Goal: Transaction & Acquisition: Book appointment/travel/reservation

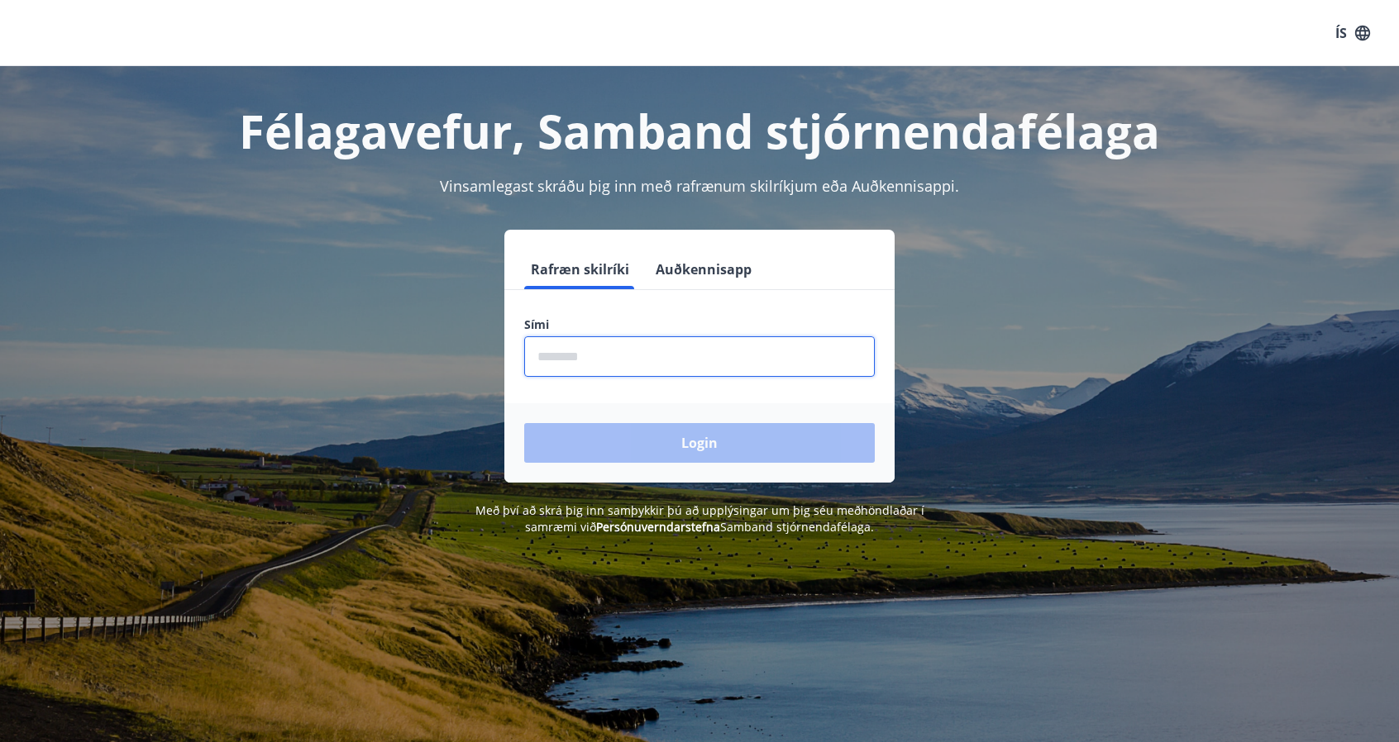
click at [671, 366] on input "phone" at bounding box center [699, 356] width 351 height 41
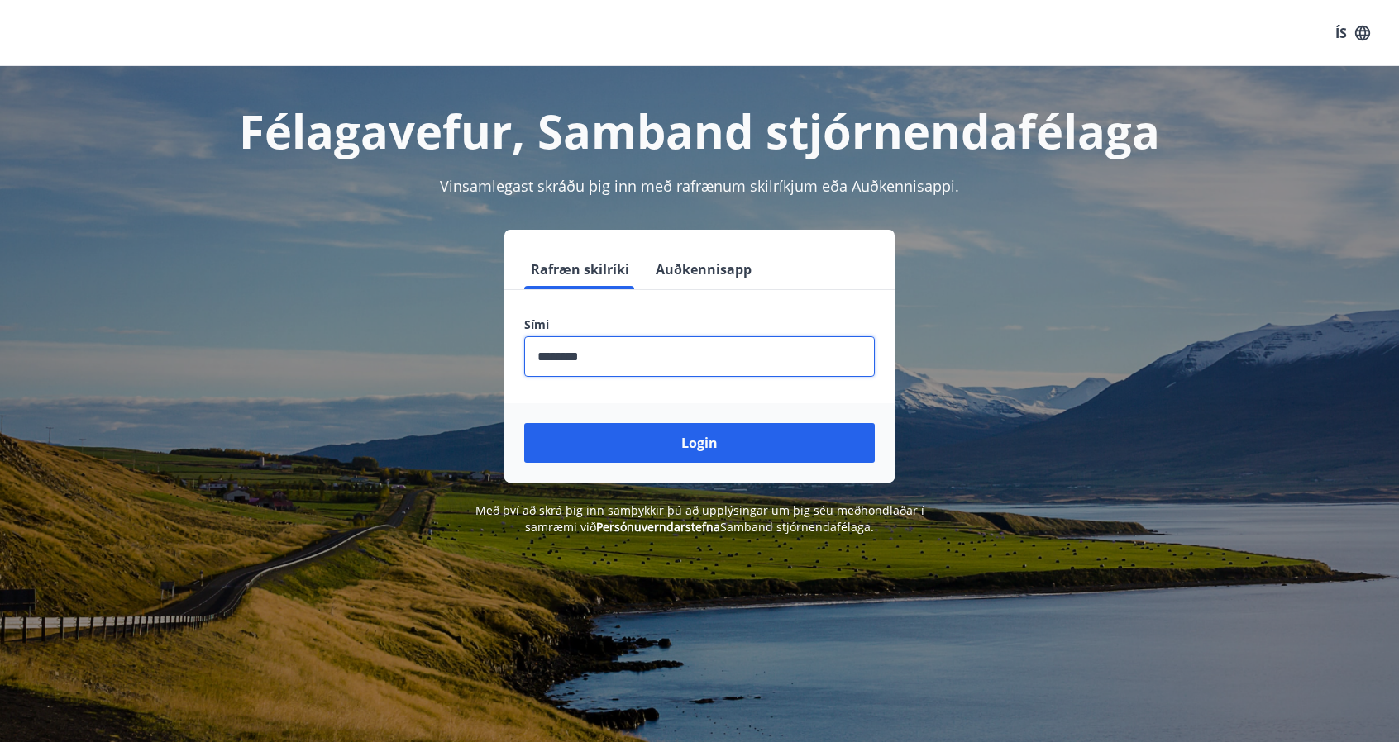
type input "********"
click at [524, 423] on button "Login" at bounding box center [699, 443] width 351 height 40
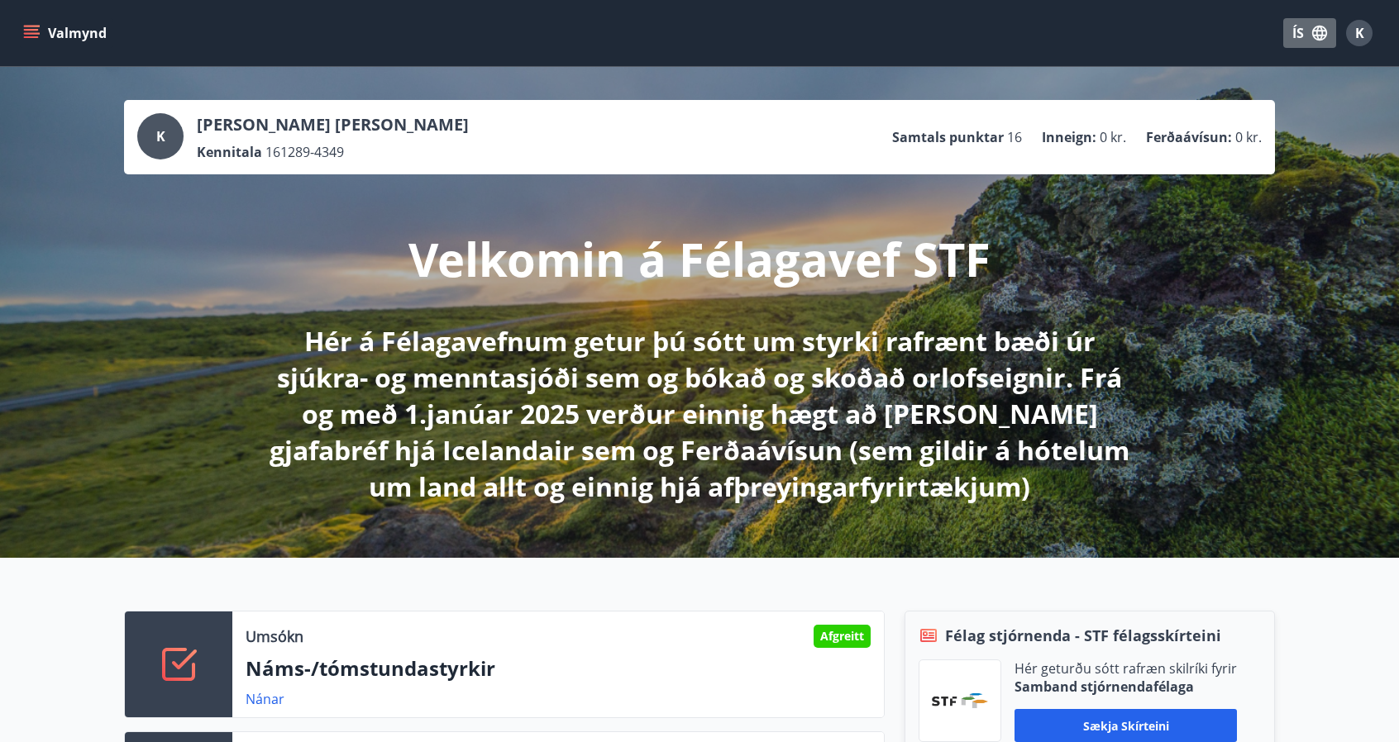
click at [1321, 27] on icon "button" at bounding box center [1319, 33] width 15 height 15
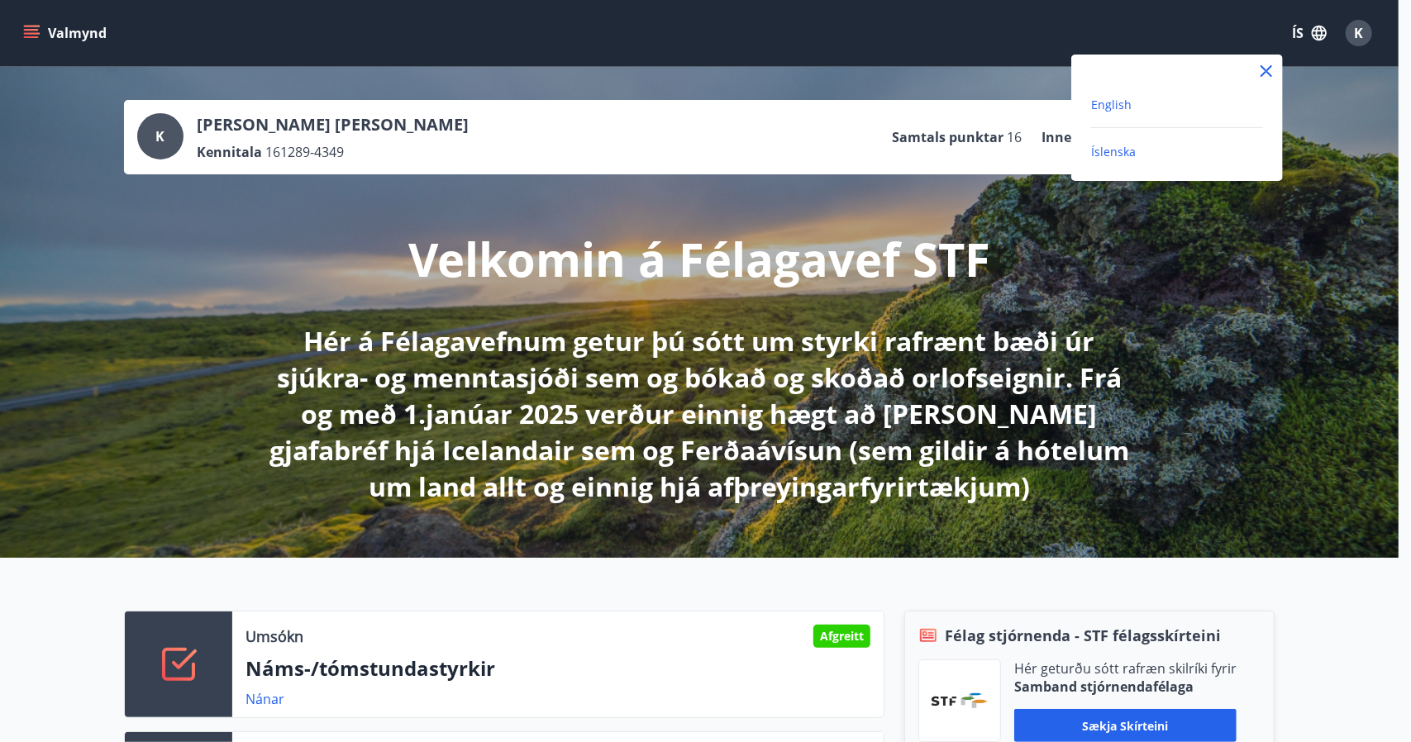
click at [1106, 103] on span "English" at bounding box center [1111, 105] width 41 height 16
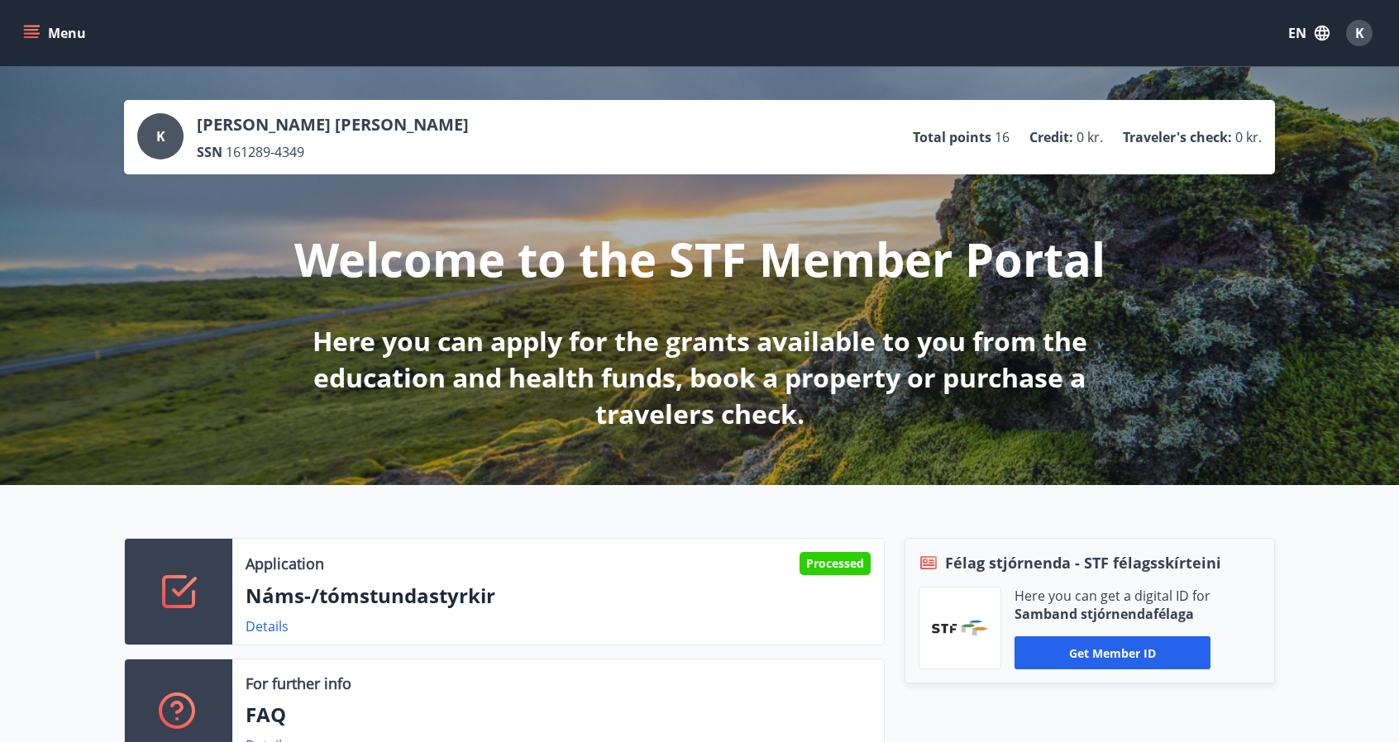
click at [35, 23] on button "Menu" at bounding box center [56, 33] width 73 height 30
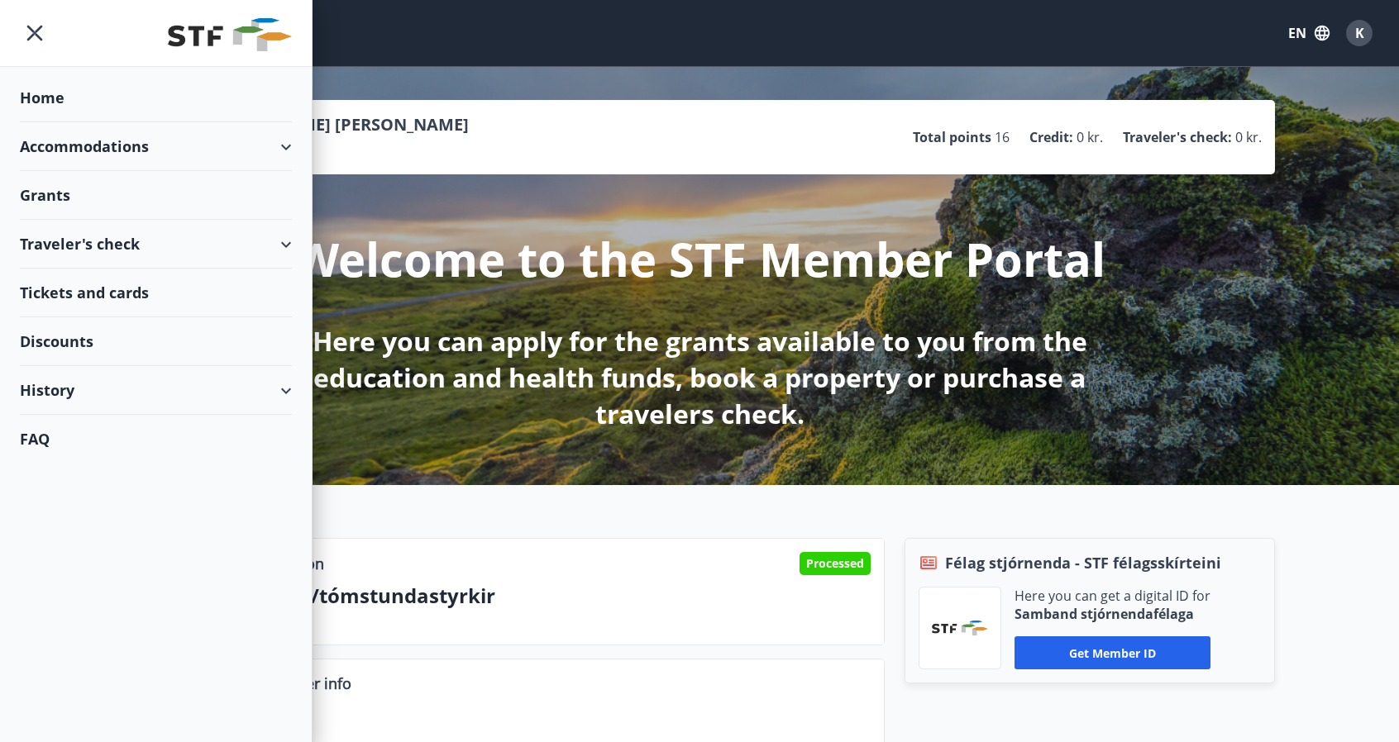
click at [111, 146] on div "Accommodations" at bounding box center [156, 146] width 272 height 49
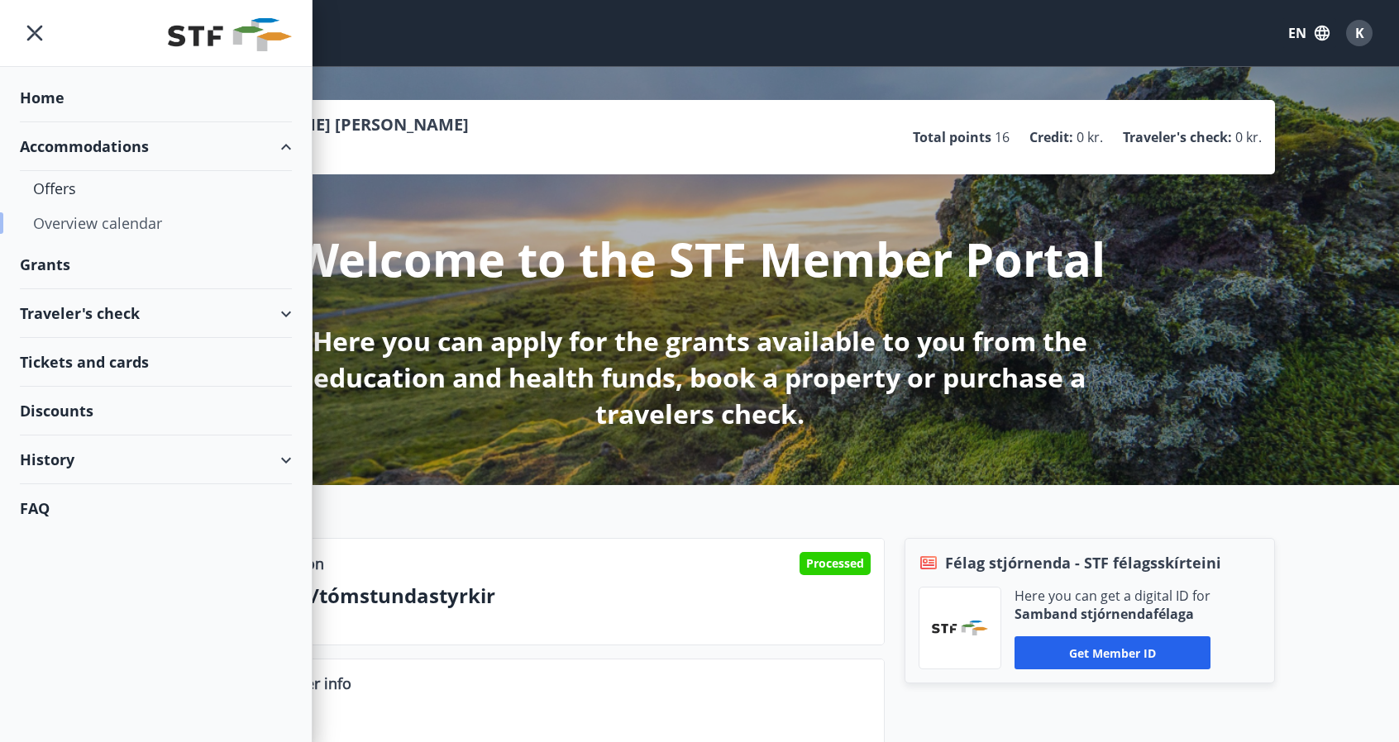
click at [66, 216] on div "Overview calendar" at bounding box center [156, 223] width 246 height 35
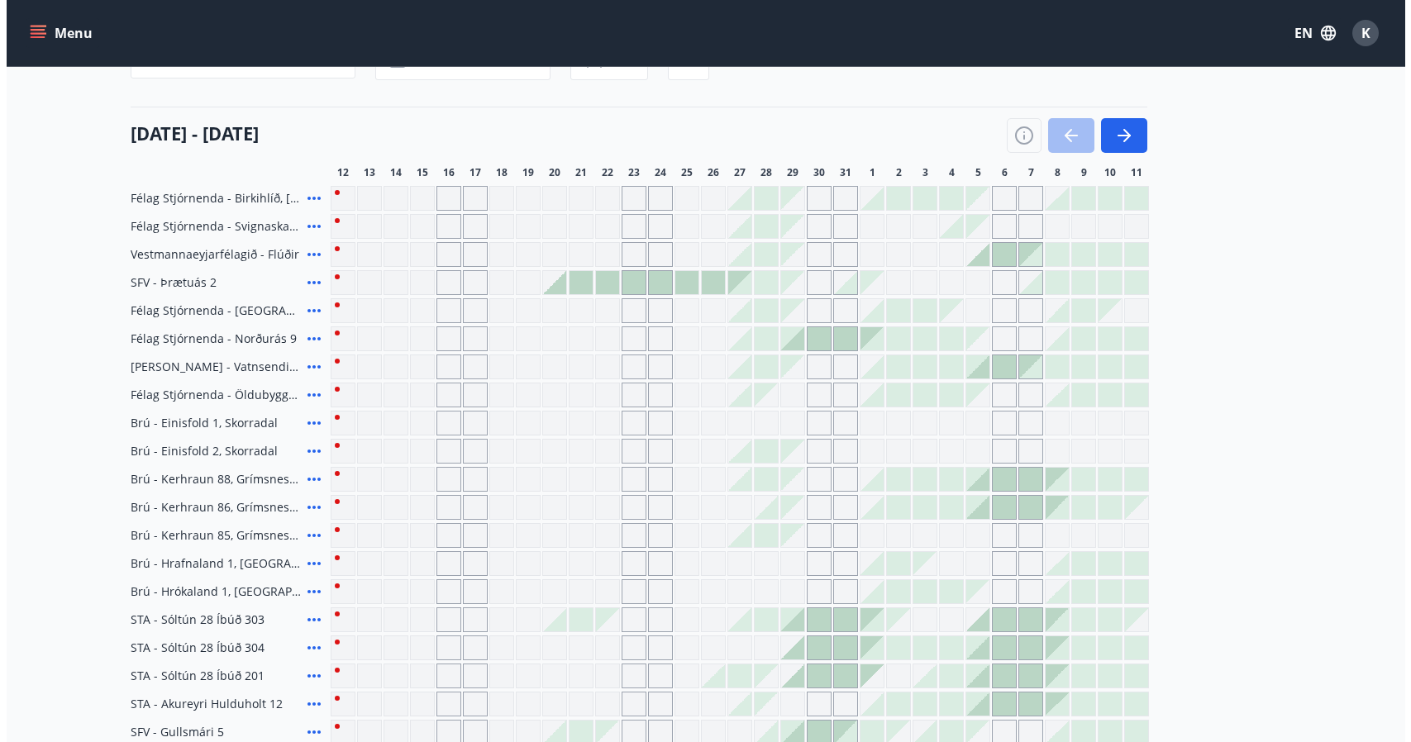
scroll to position [165, 0]
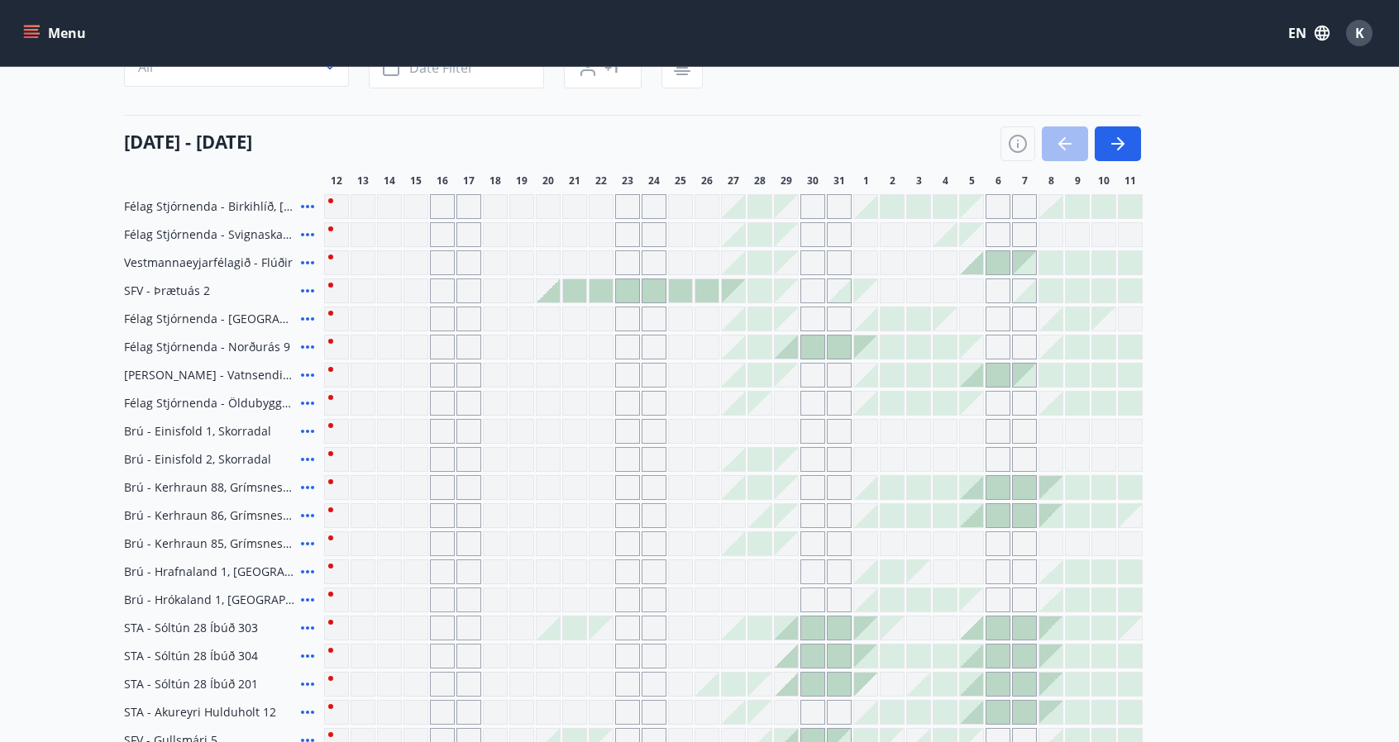
click at [785, 341] on div at bounding box center [786, 347] width 23 height 23
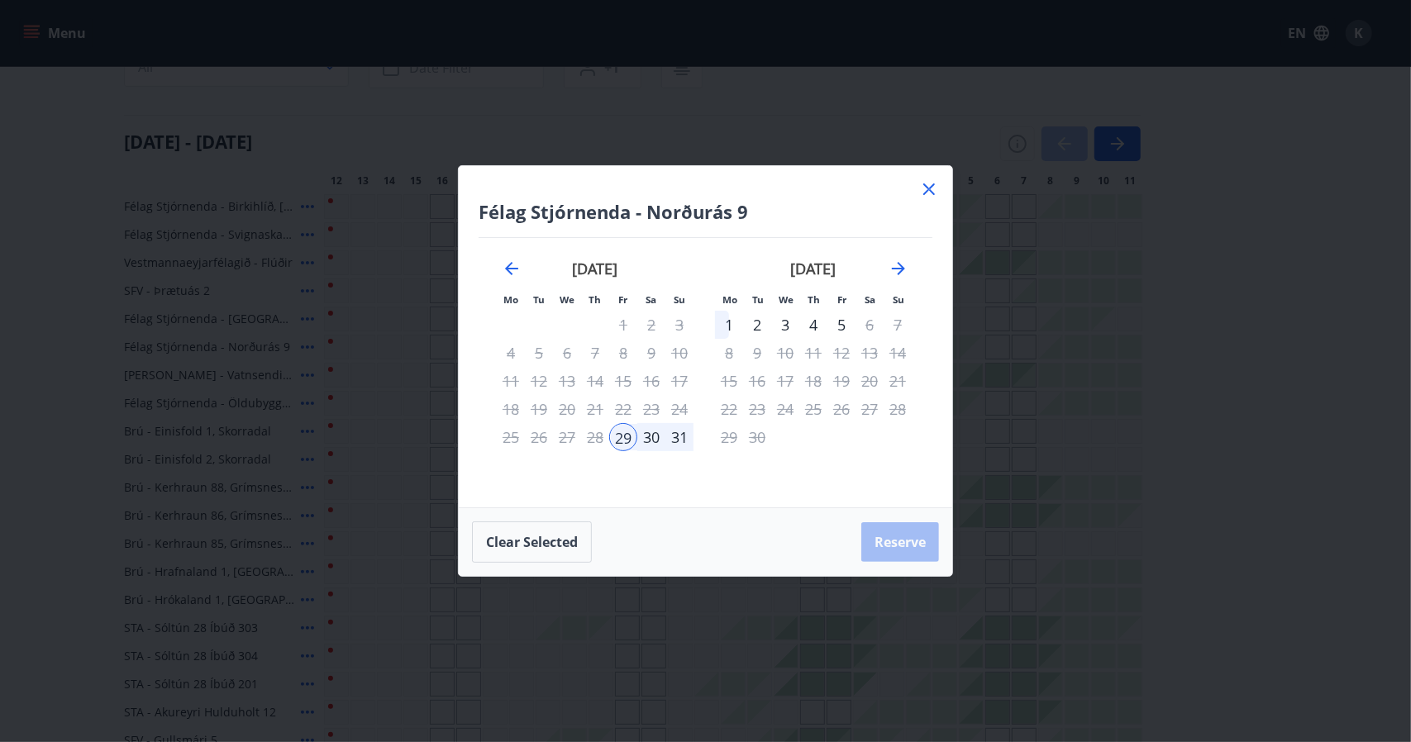
click at [784, 327] on div "3" at bounding box center [785, 325] width 28 height 28
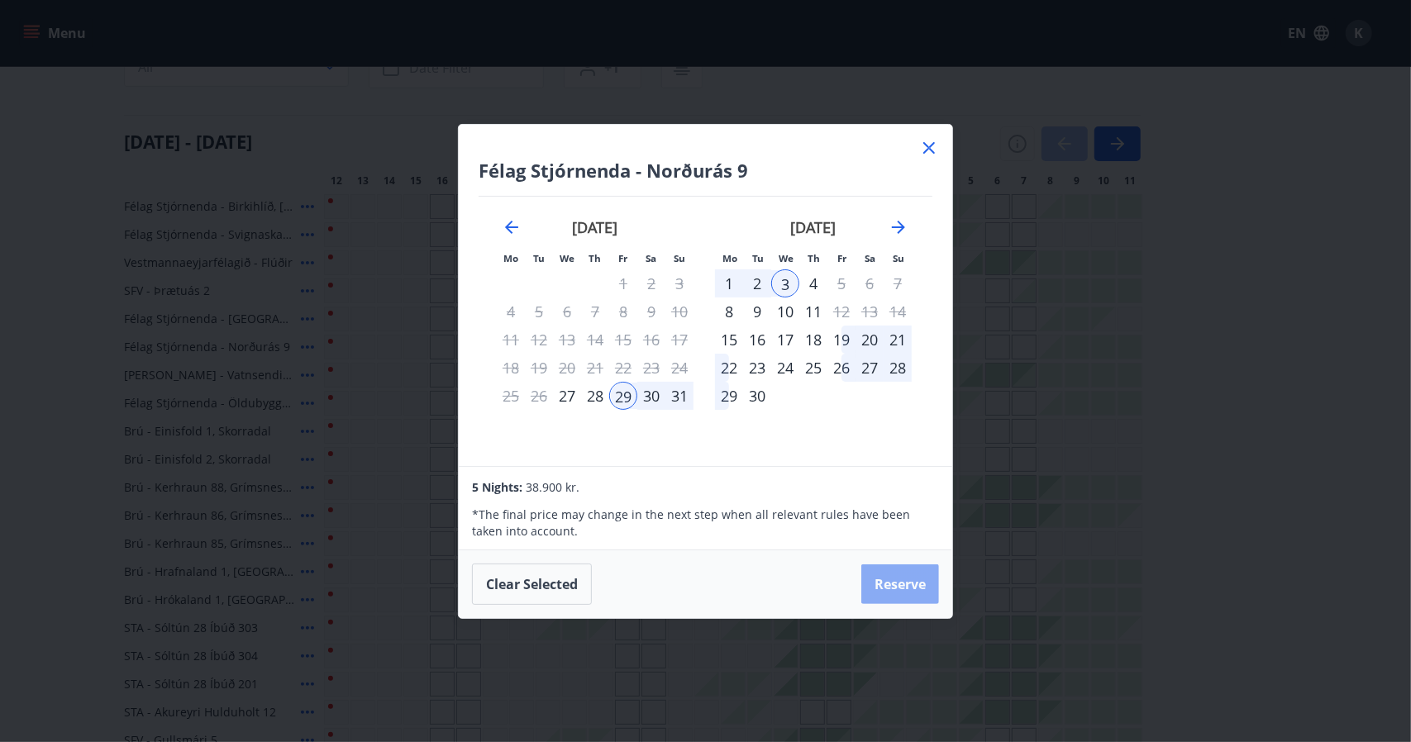
click at [907, 586] on button "Reserve" at bounding box center [900, 585] width 78 height 40
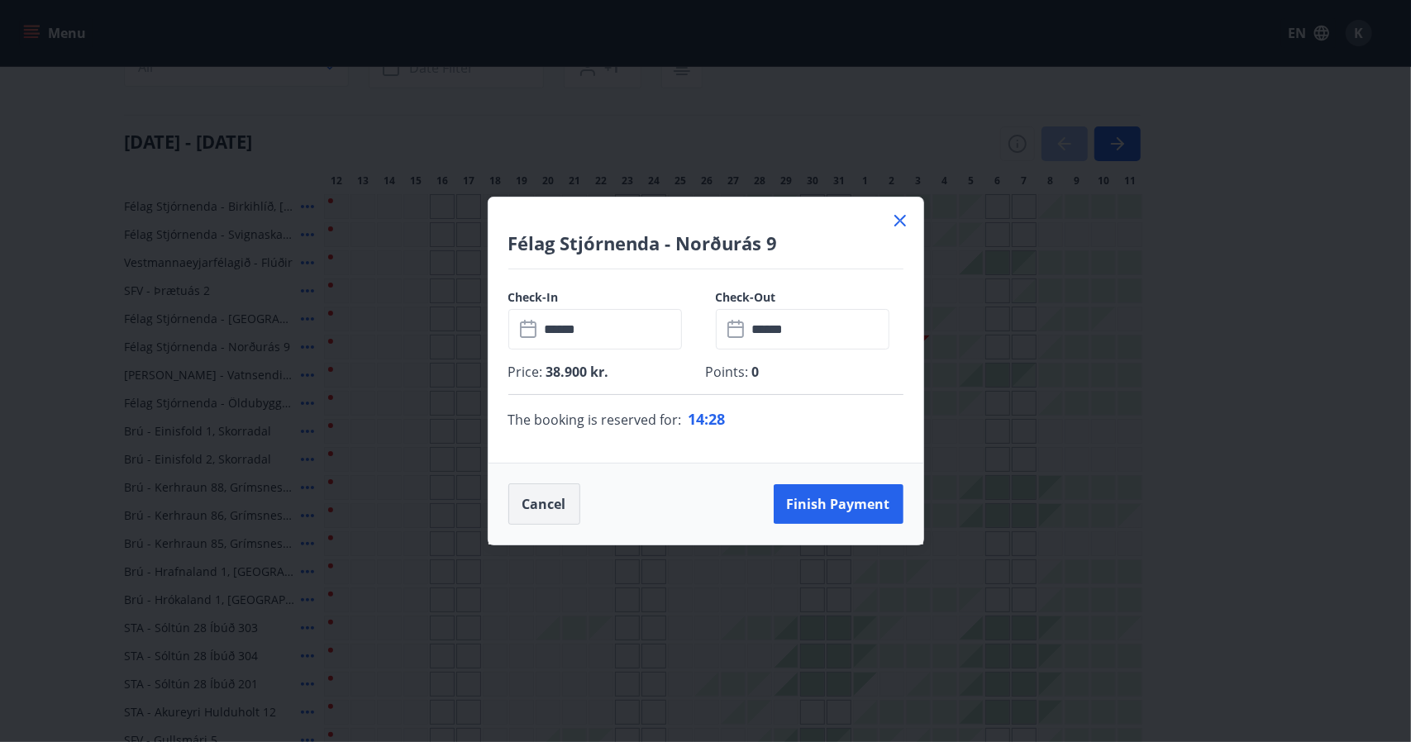
click at [579, 511] on button "Cancel" at bounding box center [544, 504] width 72 height 41
click at [898, 221] on div "Félag Stjórnenda - Norðurás 9 Check-In ​ ****** ​ Check-Out ​ ****** ​ Price : …" at bounding box center [705, 371] width 1411 height 742
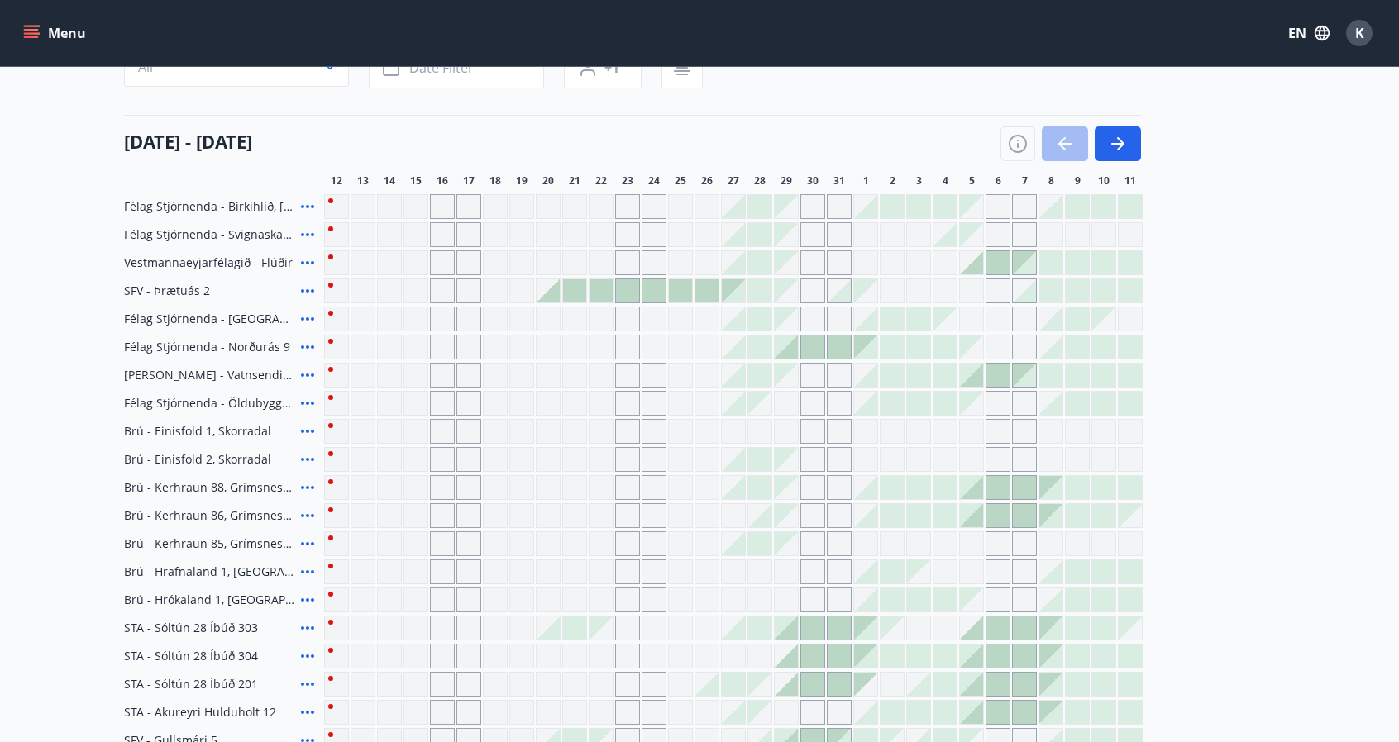
click at [308, 347] on icon at bounding box center [307, 347] width 13 height 3
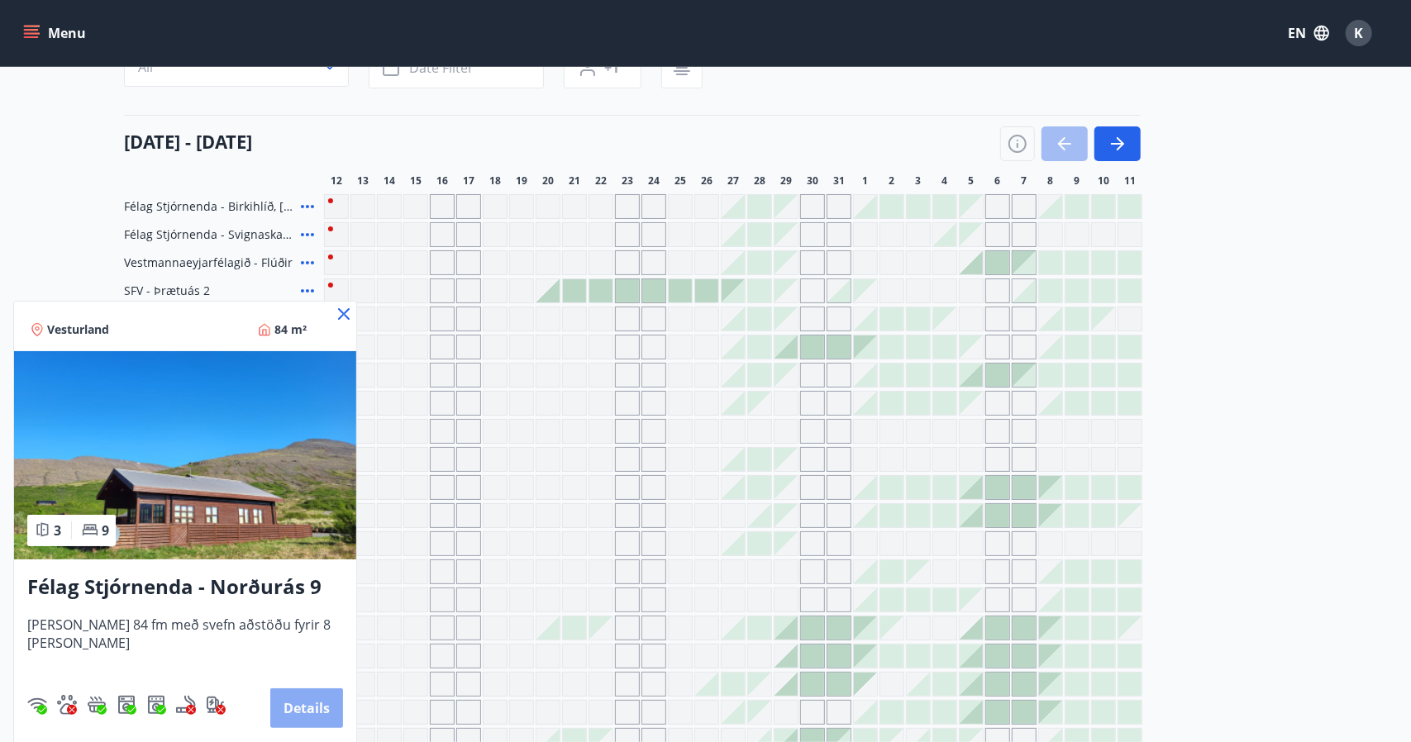
click at [308, 707] on button "Details" at bounding box center [306, 709] width 73 height 40
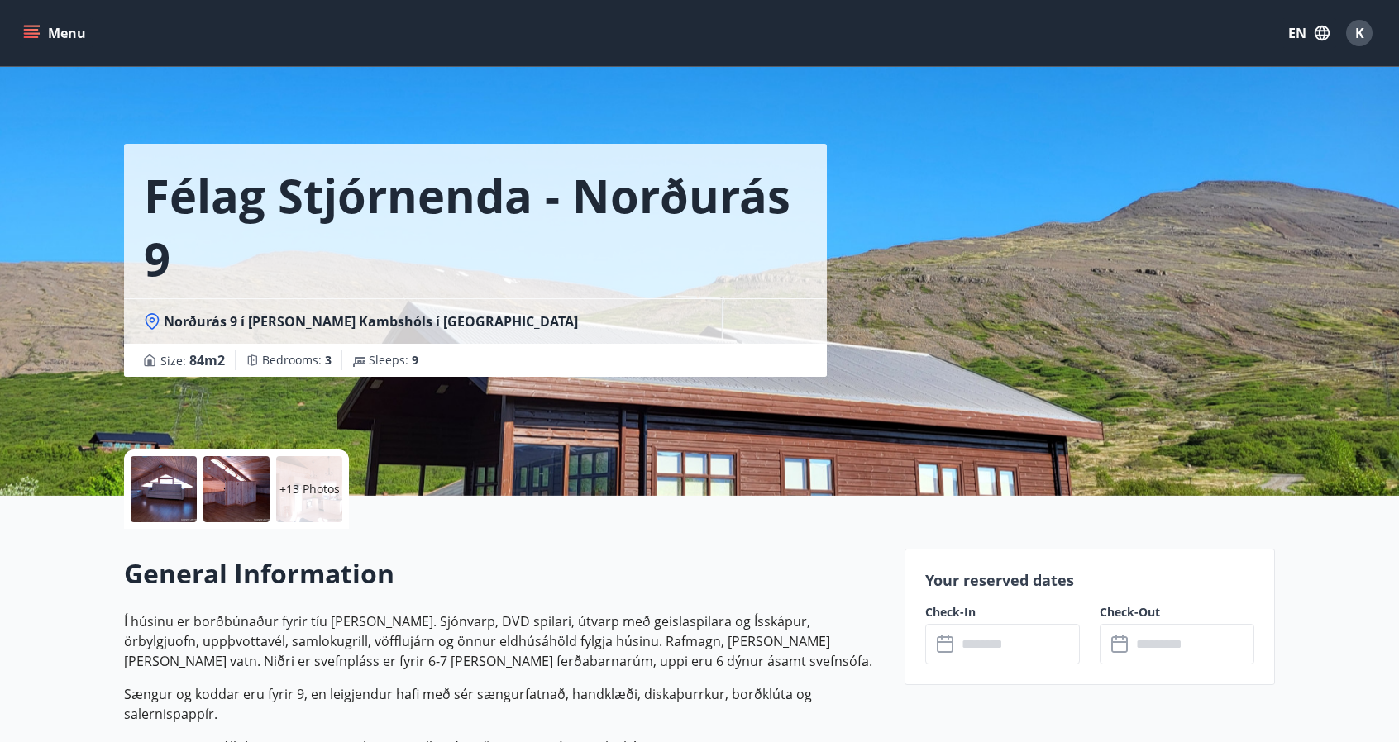
click at [1017, 654] on input "text" at bounding box center [1018, 644] width 123 height 41
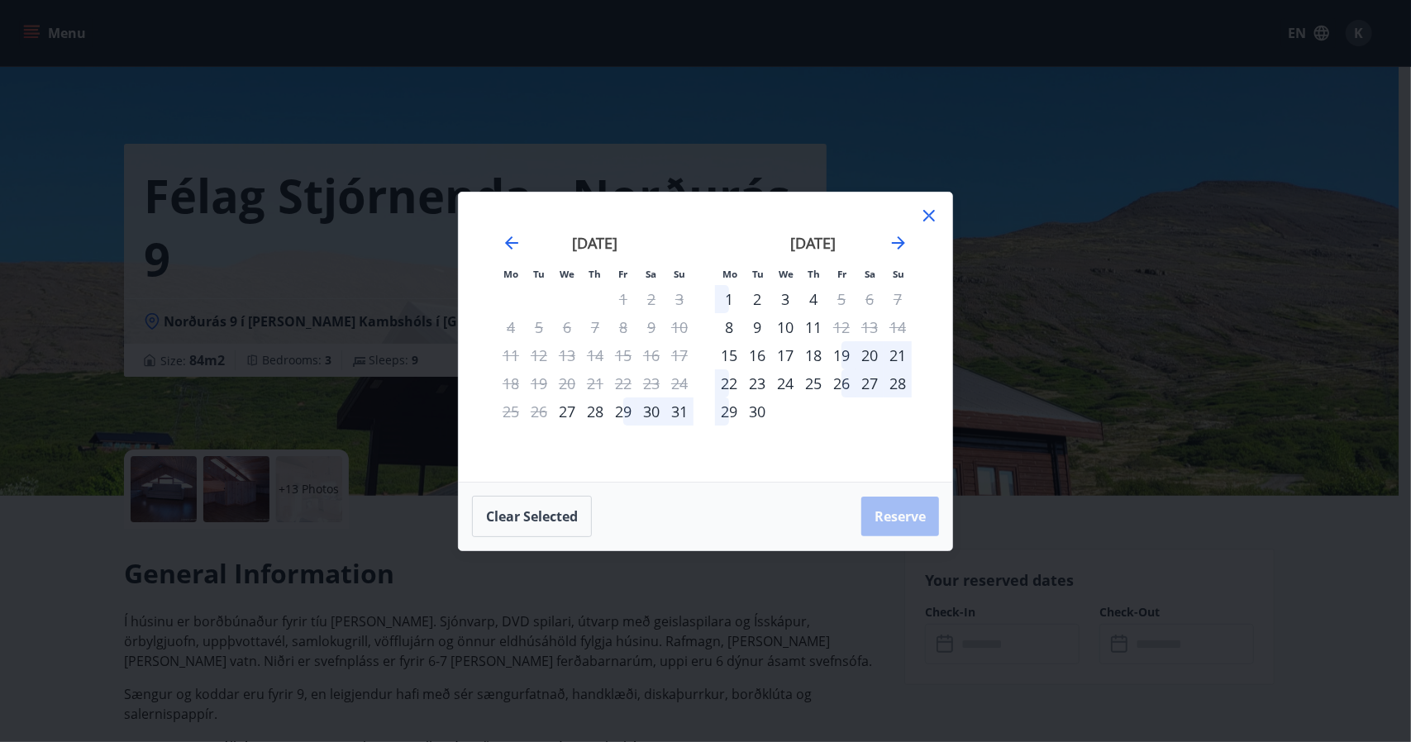
click at [622, 413] on div "29" at bounding box center [623, 412] width 28 height 28
click at [787, 297] on div "3" at bounding box center [785, 299] width 28 height 28
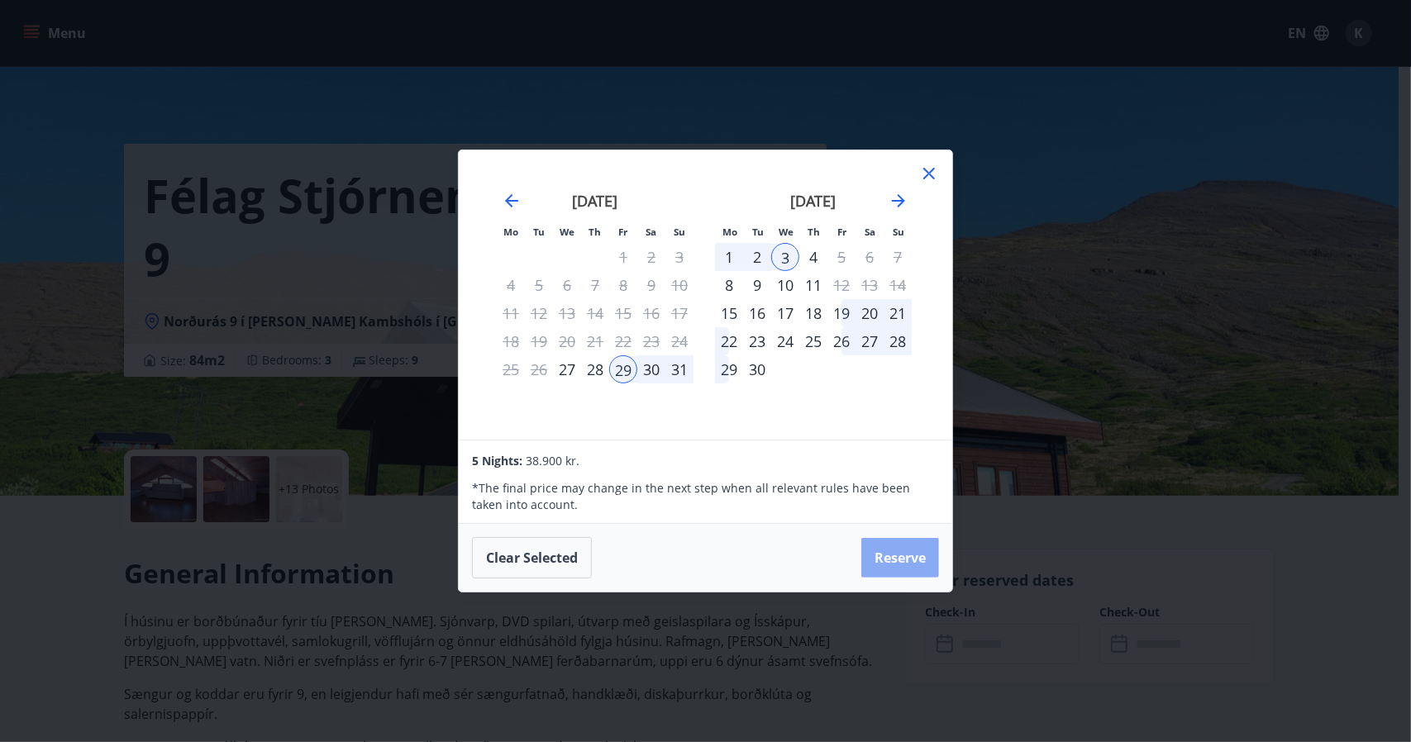
click at [903, 558] on button "Reserve" at bounding box center [900, 558] width 78 height 40
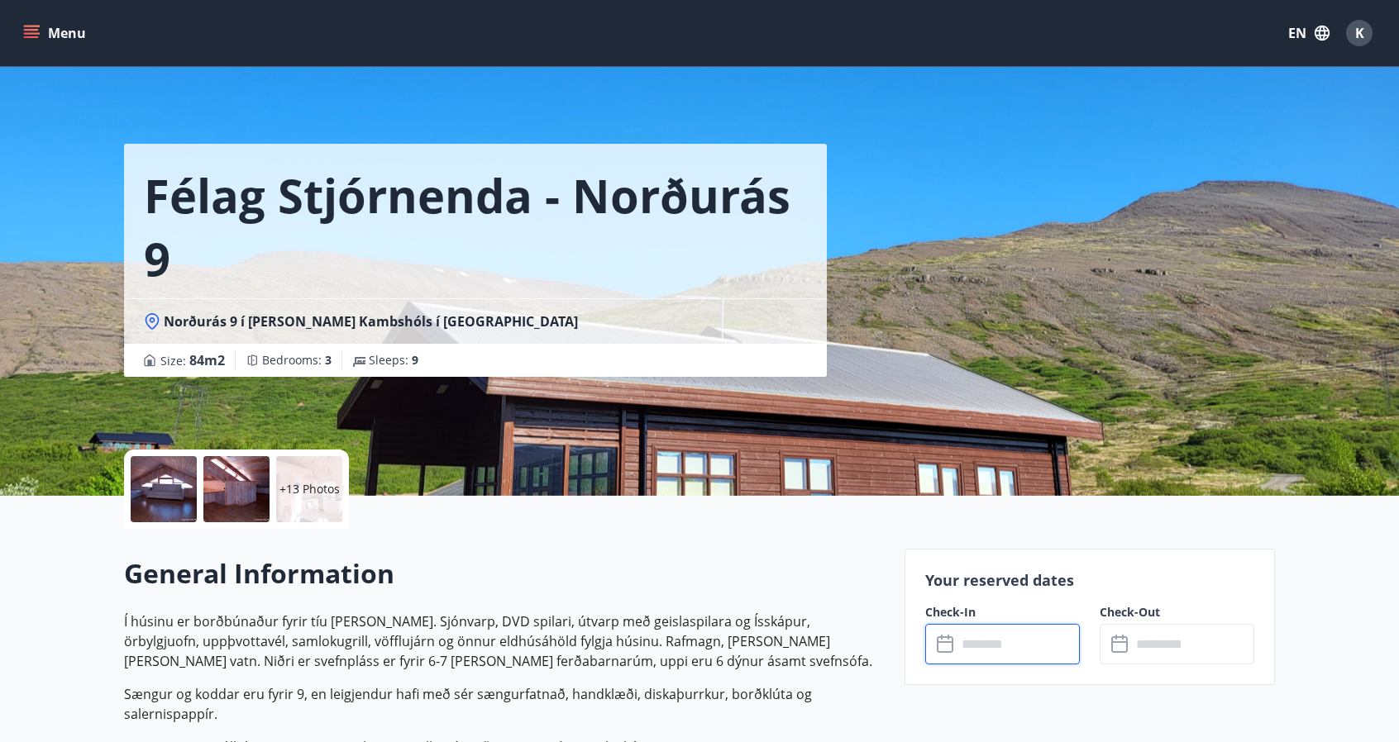
type input "******"
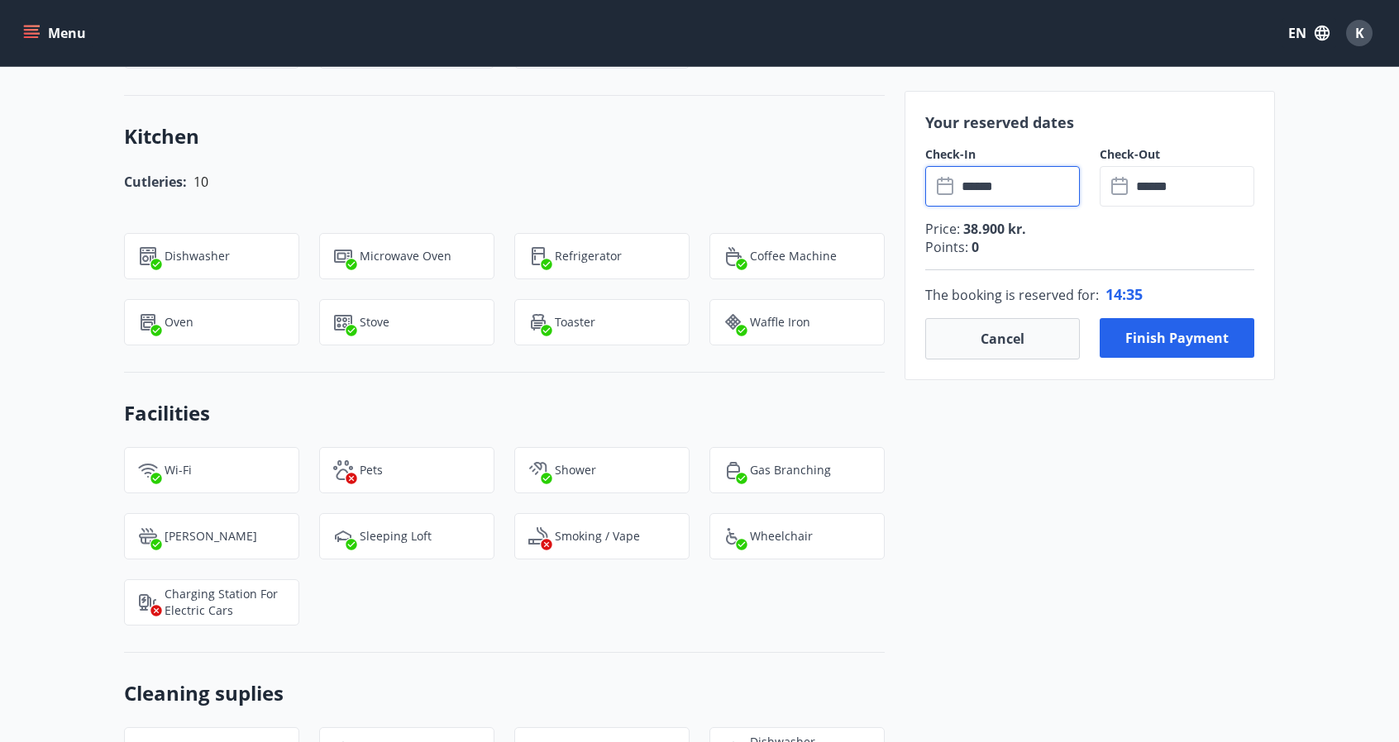
scroll to position [1323, 0]
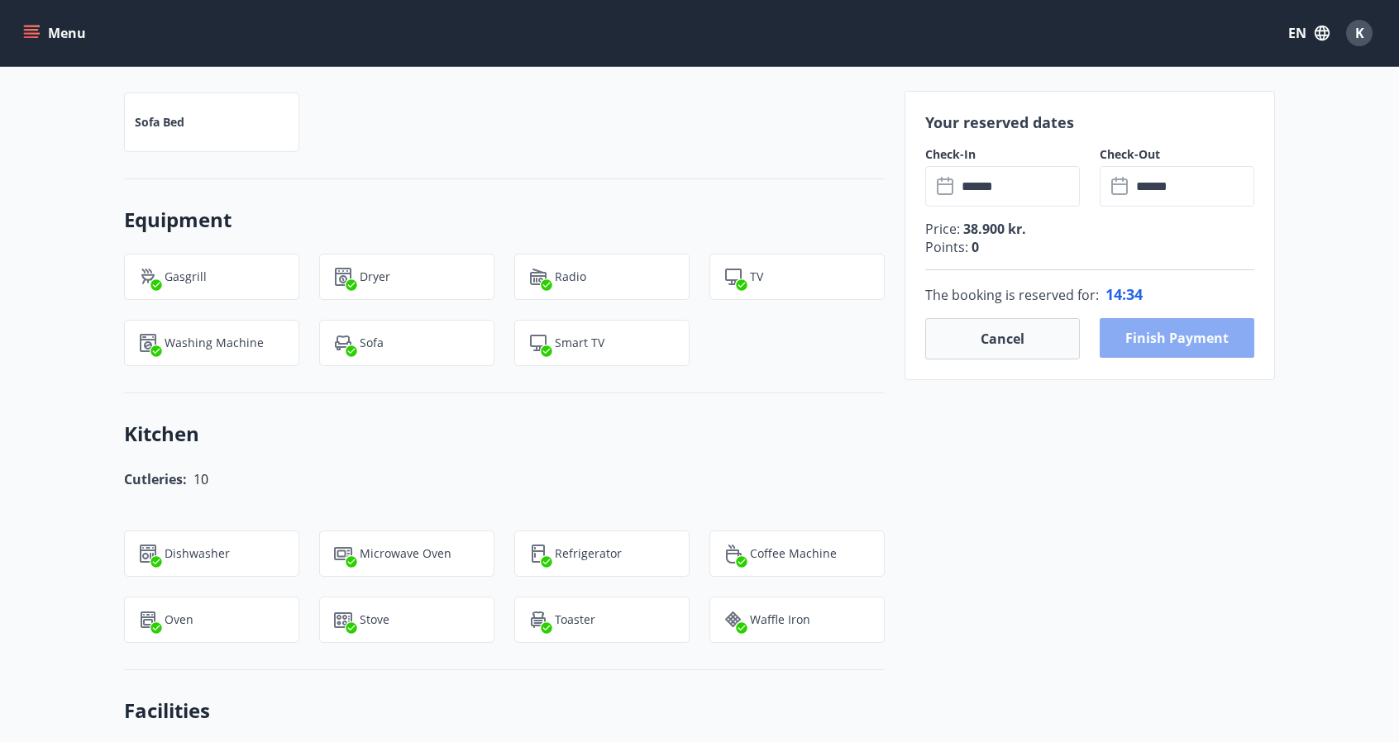
click at [1184, 345] on button "Finish payment" at bounding box center [1177, 338] width 155 height 40
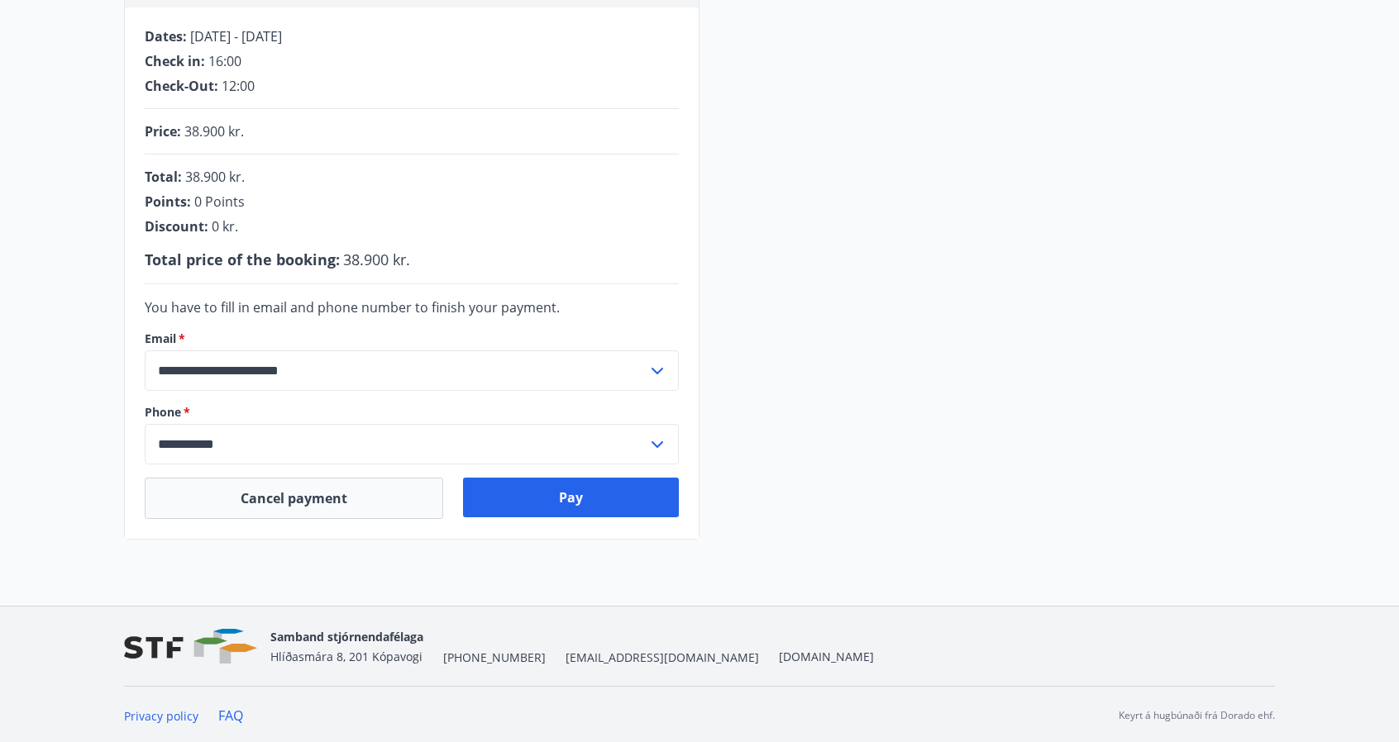
scroll to position [329, 0]
click at [622, 497] on button "Pay" at bounding box center [571, 498] width 217 height 40
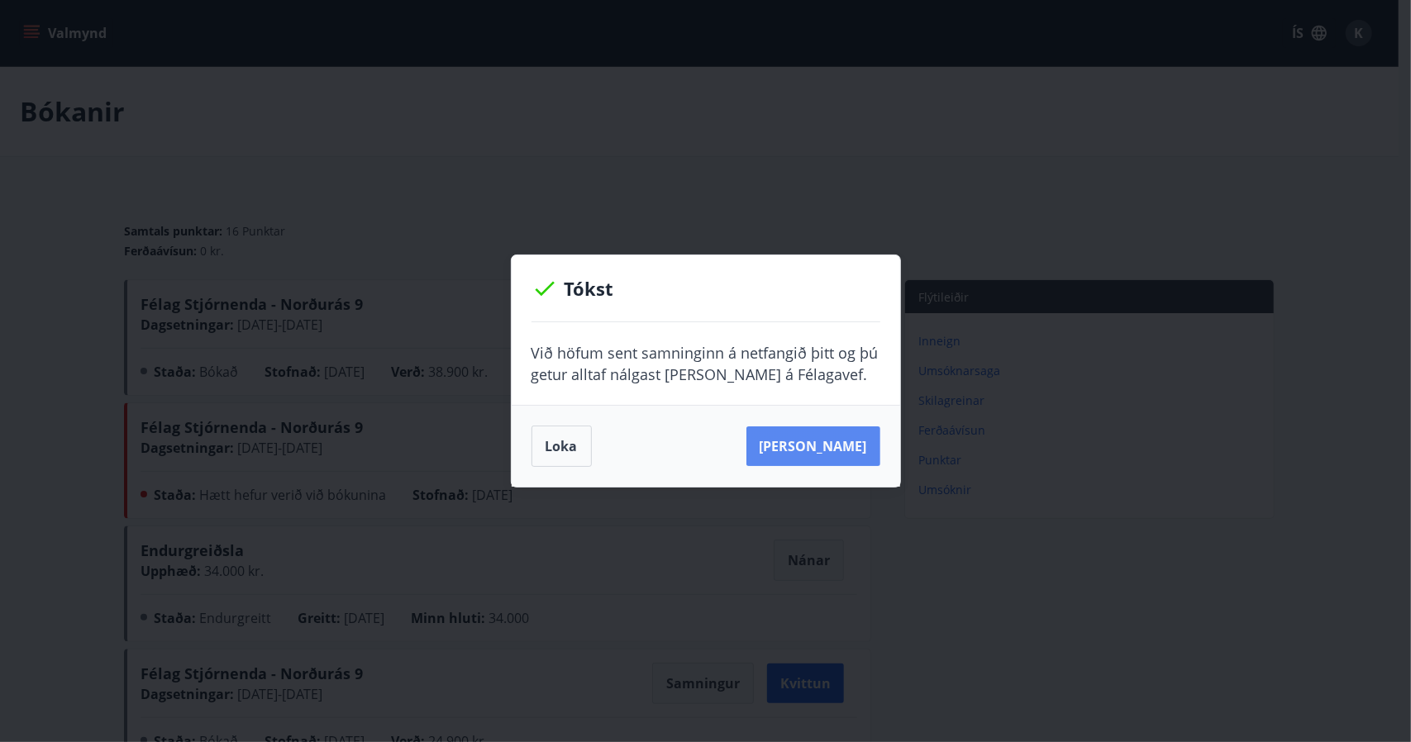
click at [809, 455] on button "Sjá samning" at bounding box center [814, 447] width 134 height 40
click at [572, 451] on button "Loka" at bounding box center [562, 446] width 60 height 41
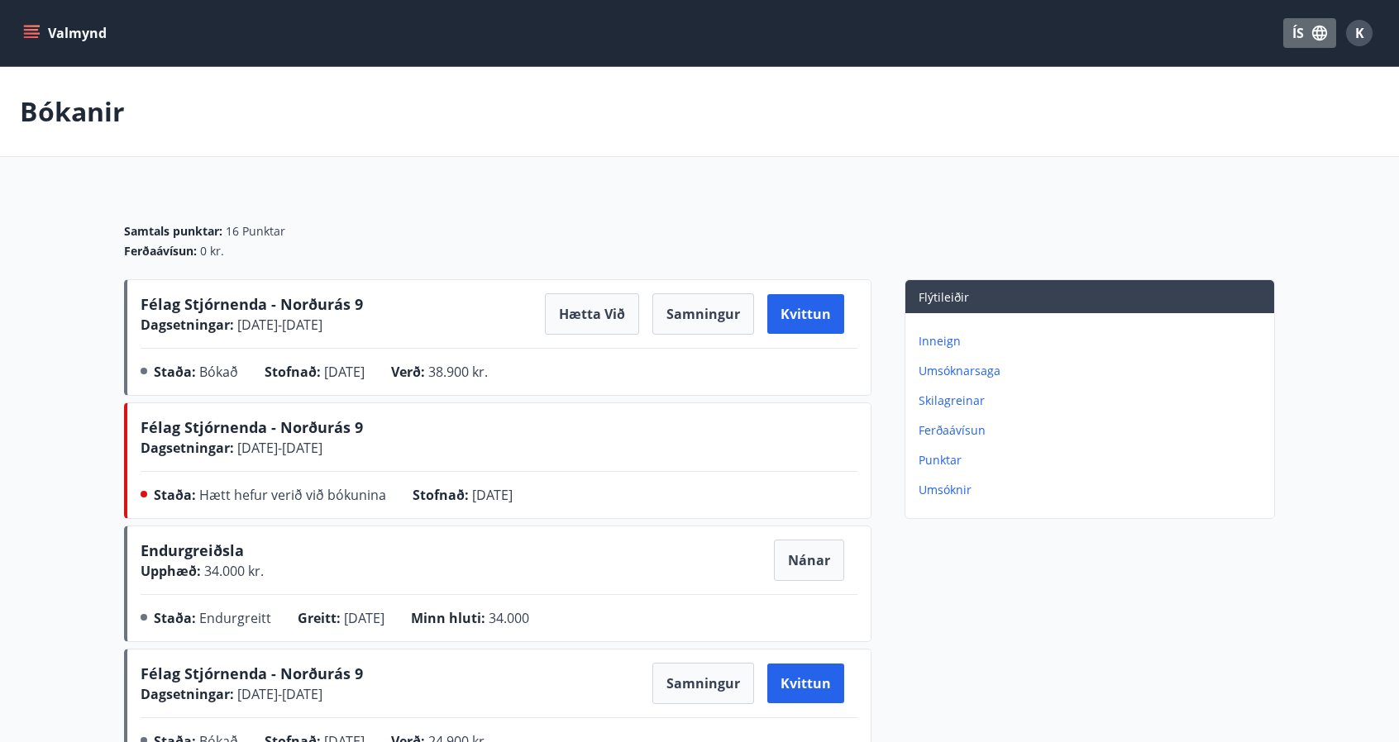
click at [1303, 22] on button "ÍS" at bounding box center [1309, 33] width 53 height 30
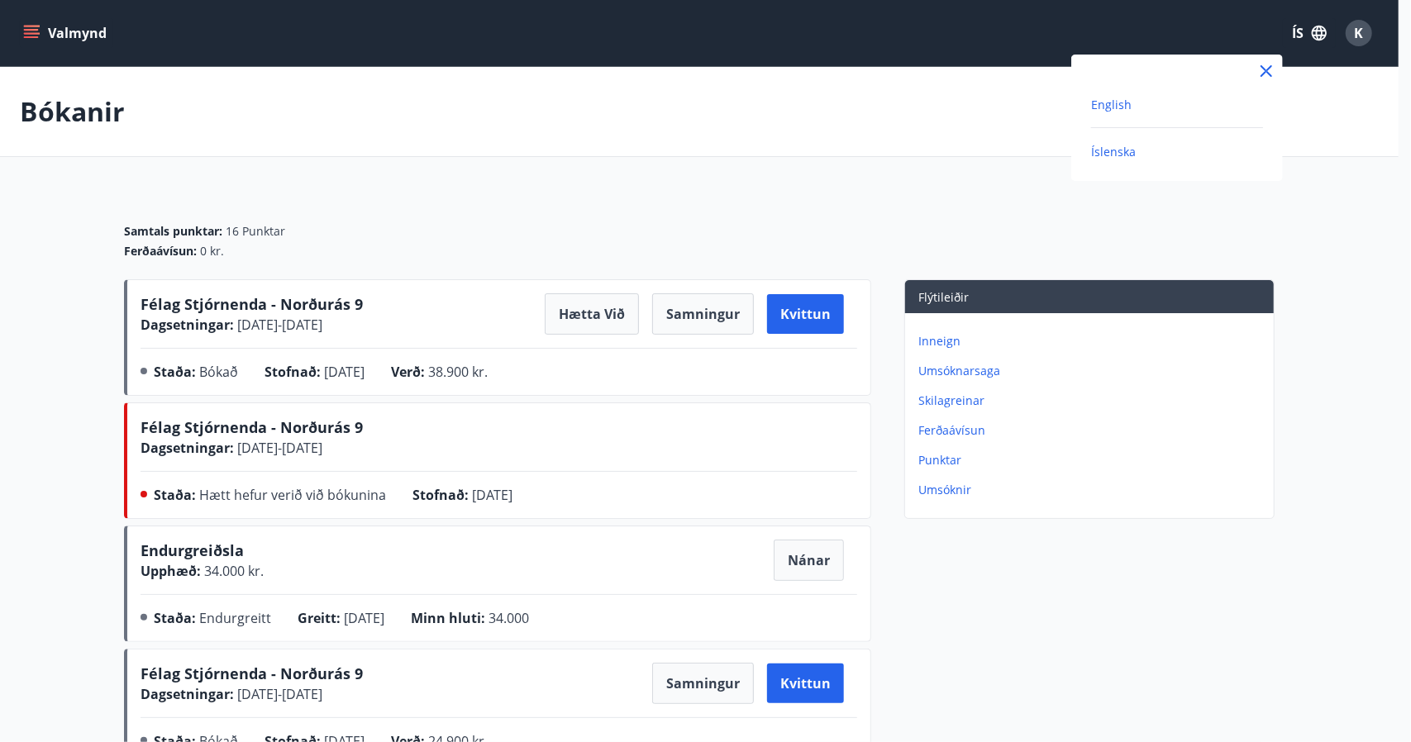
click at [1112, 110] on span "English" at bounding box center [1111, 105] width 41 height 16
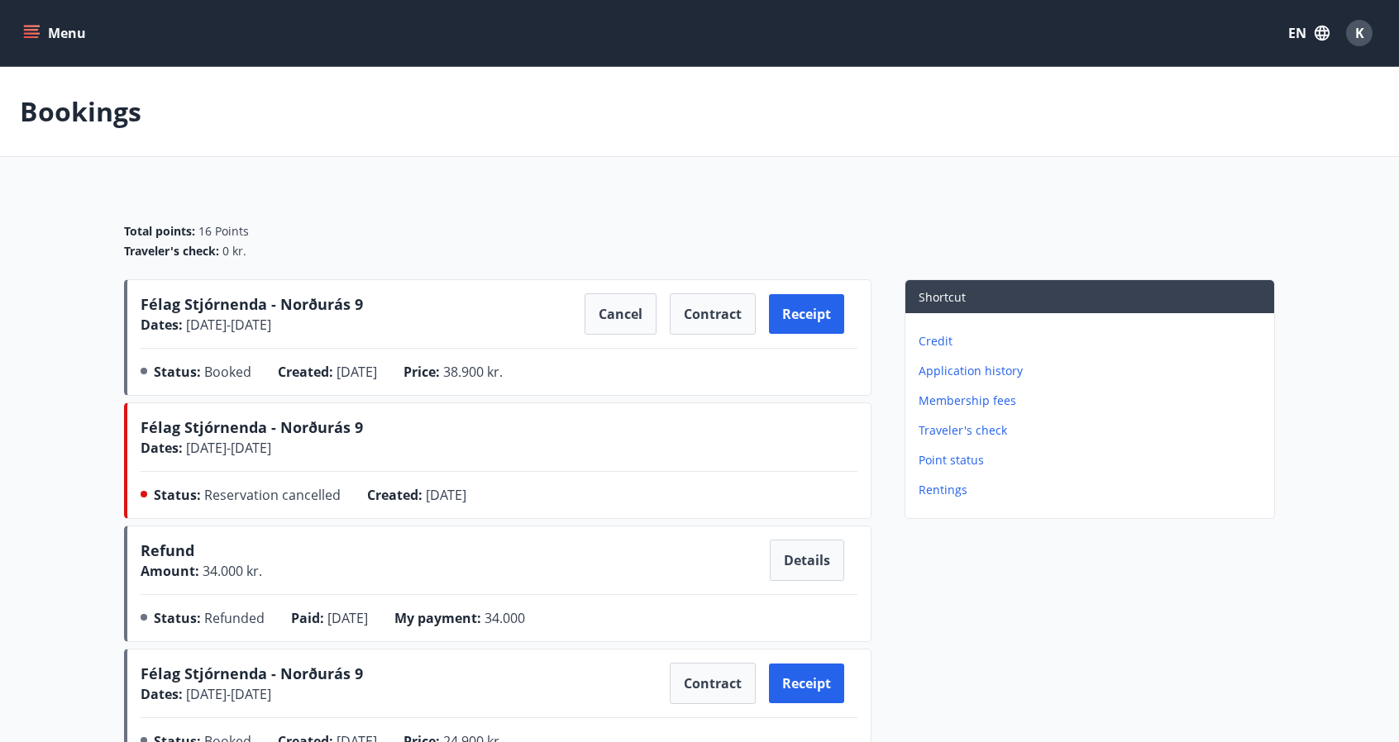
click at [265, 312] on span "Félag Stjórnenda - Norðurás 9" at bounding box center [252, 304] width 222 height 20
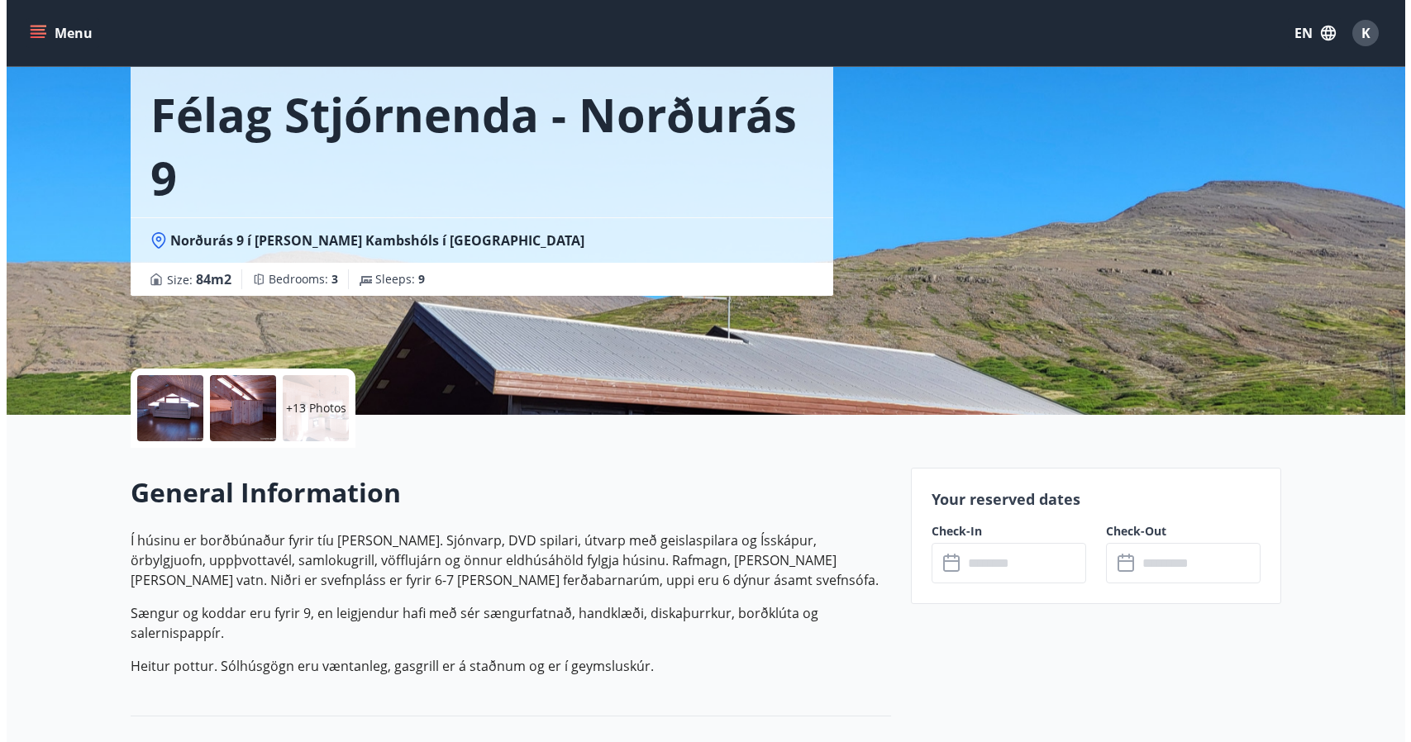
scroll to position [165, 0]
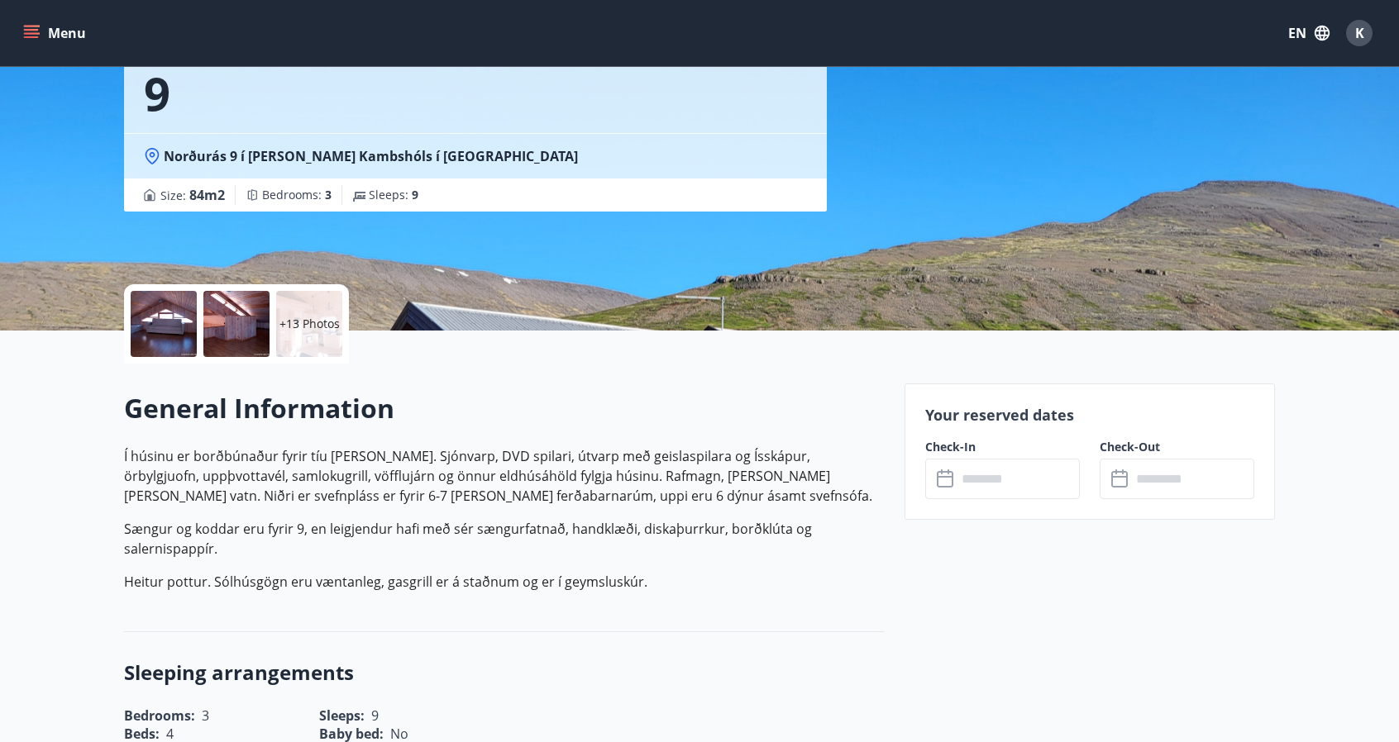
click at [179, 323] on div at bounding box center [164, 324] width 66 height 66
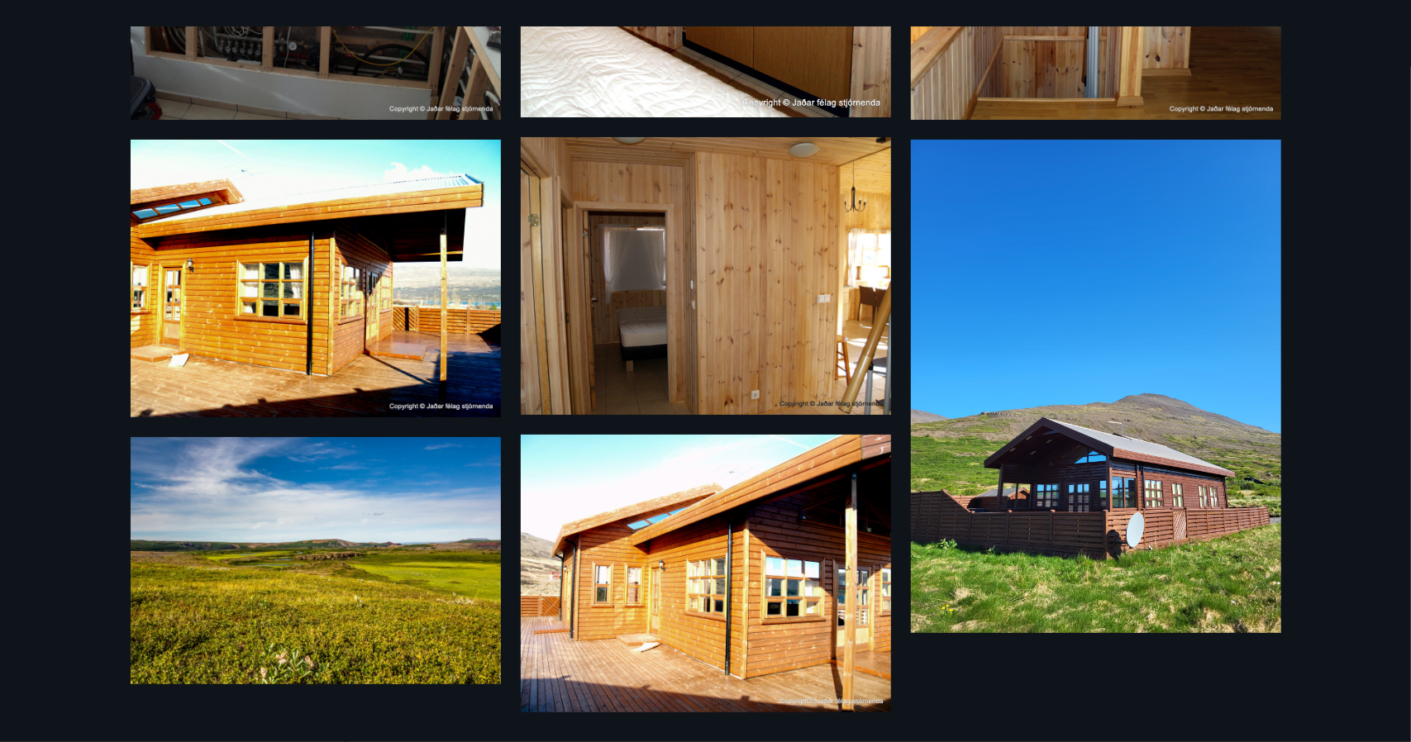
scroll to position [1443, 0]
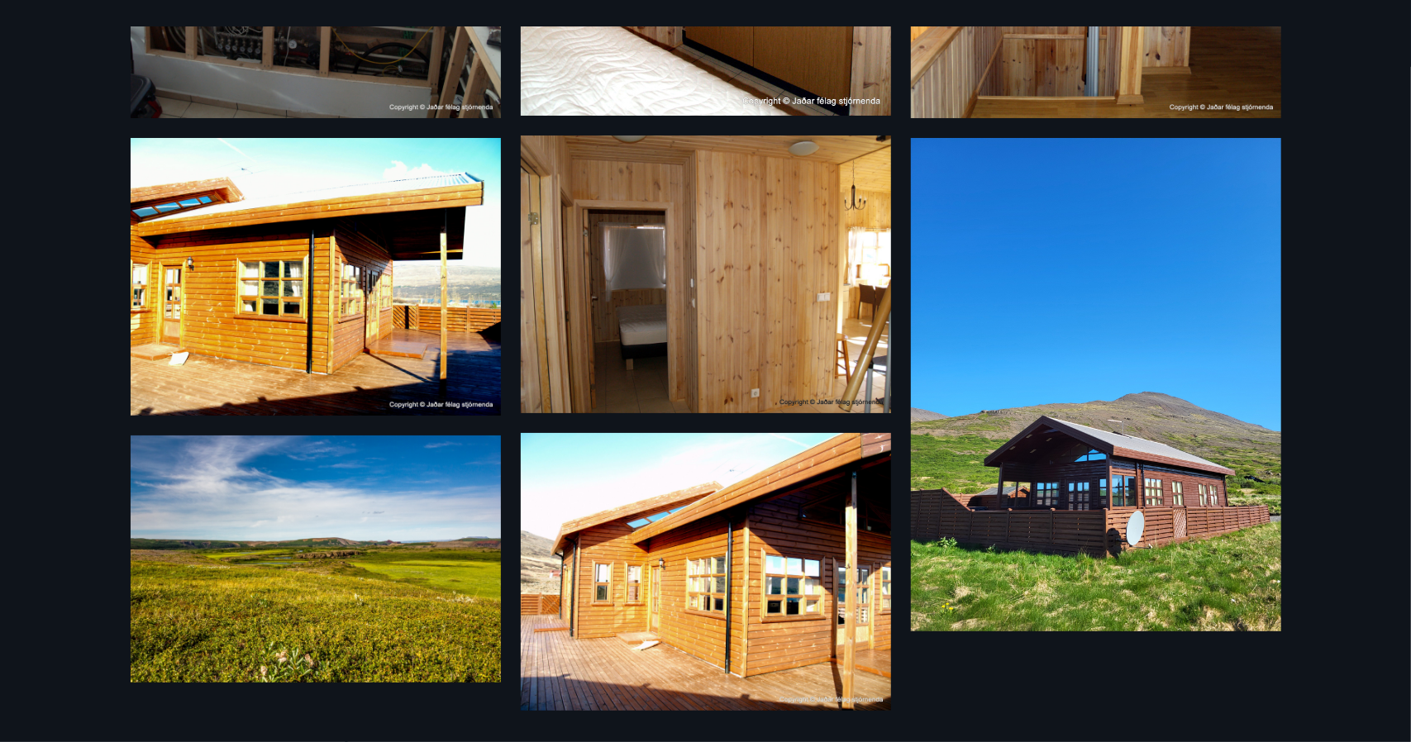
click at [1229, 492] on img at bounding box center [1096, 385] width 370 height 494
click at [1185, 427] on img at bounding box center [1096, 385] width 370 height 494
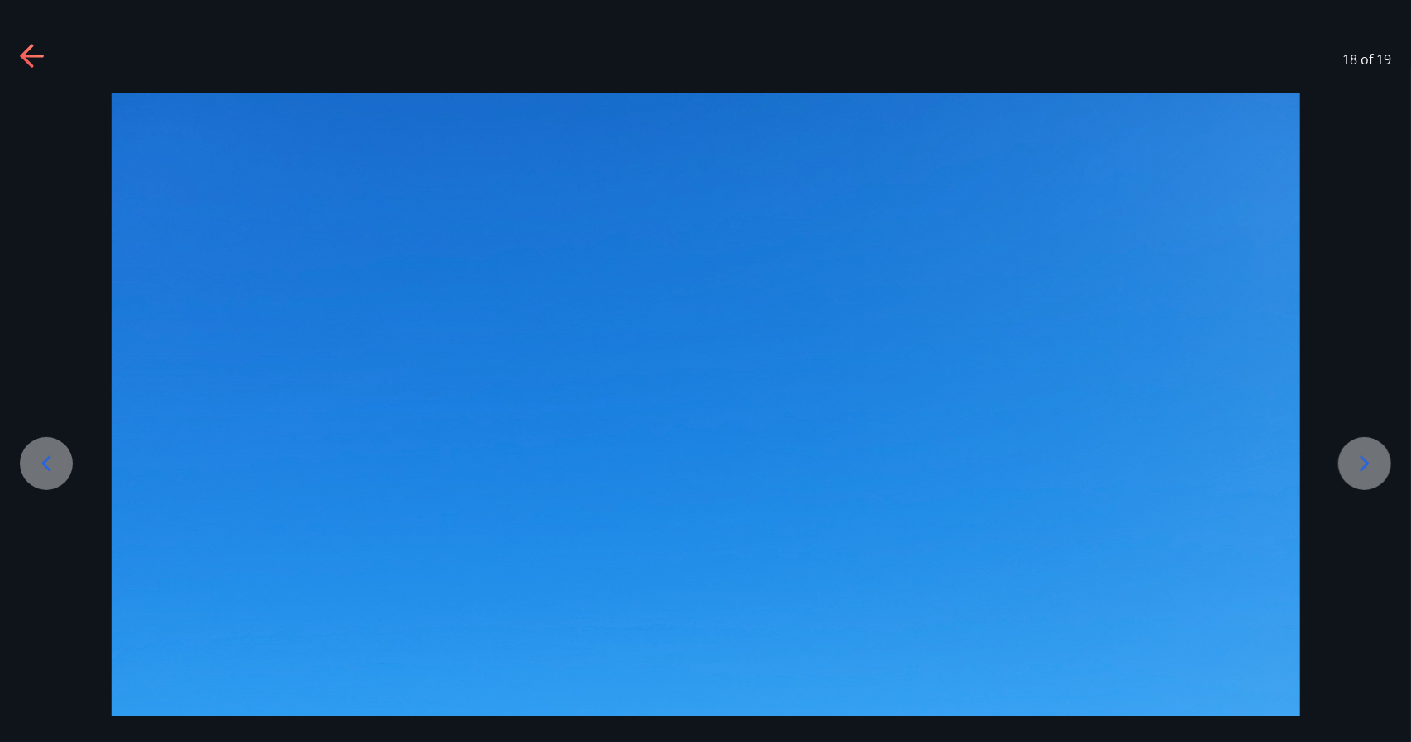
click at [32, 62] on icon at bounding box center [33, 57] width 26 height 26
